Goal: Task Accomplishment & Management: Complete application form

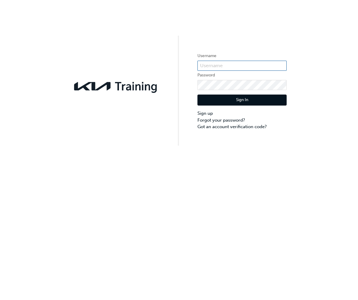
click at [216, 64] on input "text" at bounding box center [241, 66] width 89 height 10
click at [220, 199] on div "Username Password Sign In Sign up Forgot your password? Got an account verifica…" at bounding box center [179, 150] width 358 height 300
click at [217, 65] on input "text" at bounding box center [241, 66] width 89 height 10
type input "[EMAIL_ADDRESS][DOMAIN_NAME]"
click at [207, 111] on link "Sign up" at bounding box center [241, 113] width 89 height 7
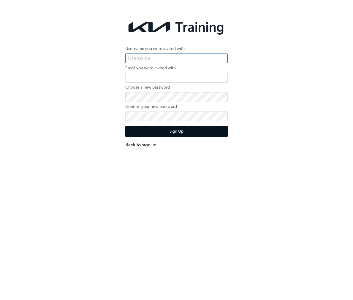
click at [150, 58] on input "text" at bounding box center [176, 58] width 102 height 10
click at [136, 198] on div "Username you were invited with Email you were invited with Choose a new passwor…" at bounding box center [176, 163] width 353 height 300
click at [152, 58] on input "text" at bounding box center [176, 58] width 102 height 10
type input "[PERSON_NAME]"
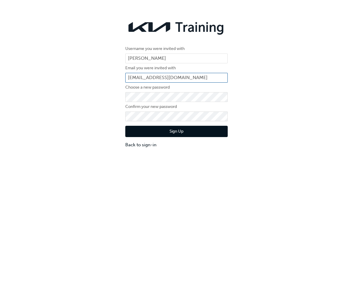
scroll to position [0, 3]
type input "[EMAIL_ADDRESS][DOMAIN_NAME]"
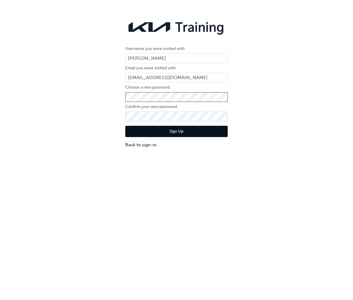
scroll to position [0, 0]
click at [192, 130] on button "Sign Up" at bounding box center [176, 131] width 102 height 11
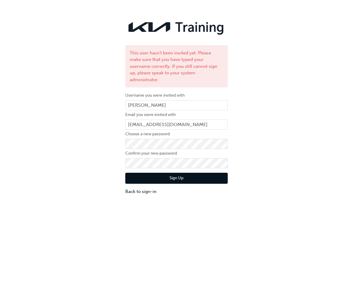
click at [62, 30] on div "This user hasn't been invited yet. Please make sure that you have typed your us…" at bounding box center [176, 106] width 353 height 186
click at [246, 126] on div "This user hasn't been invited yet. Please make sure that you have typed your us…" at bounding box center [176, 106] width 353 height 186
